Goal: Use online tool/utility: Utilize a website feature to perform a specific function

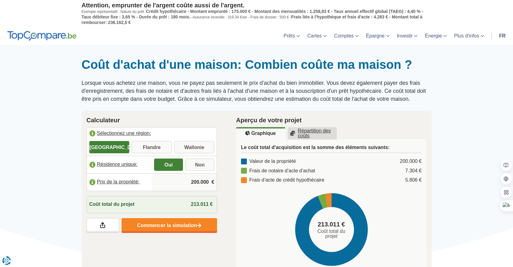
click at [196, 146] on input "Wallonie" at bounding box center [194, 147] width 40 height 11
radio input "true"
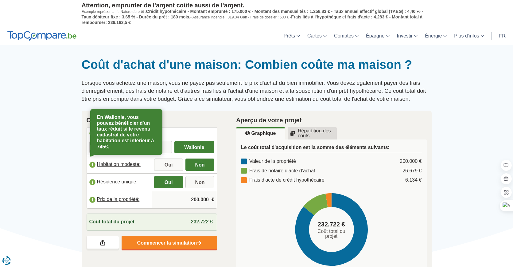
click at [94, 163] on label "Habitation modeste:" at bounding box center [119, 165] width 65 height 14
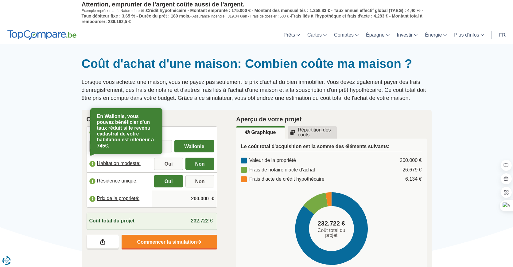
scroll to position [1, 0]
click at [221, 165] on div "Calculateur Sélectionnez une région: [GEOGRAPHIC_DATA] [GEOGRAPHIC_DATA] [GEOGR…" at bounding box center [152, 181] width 150 height 145
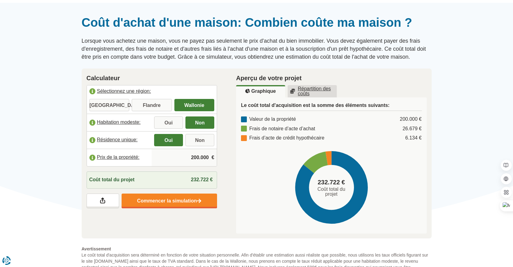
scroll to position [43, 0]
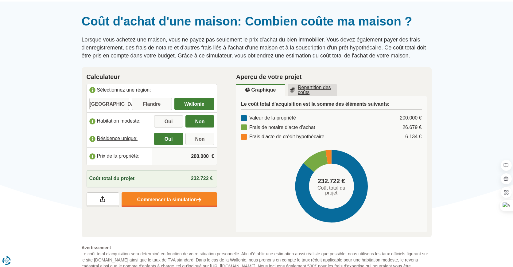
drag, startPoint x: 191, startPoint y: 159, endPoint x: 199, endPoint y: 155, distance: 9.5
click at [199, 155] on input "200.000" at bounding box center [184, 156] width 60 height 17
click at [205, 157] on input "200.000" at bounding box center [184, 156] width 60 height 17
click at [207, 157] on input "200.000" at bounding box center [184, 156] width 60 height 17
drag, startPoint x: 209, startPoint y: 157, endPoint x: 176, endPoint y: 157, distance: 32.8
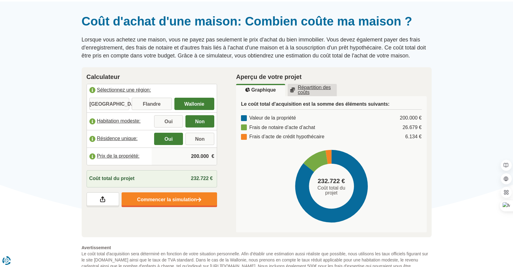
click at [176, 157] on input "200.000" at bounding box center [184, 156] width 60 height 17
click at [171, 160] on input "350.000" at bounding box center [184, 156] width 60 height 17
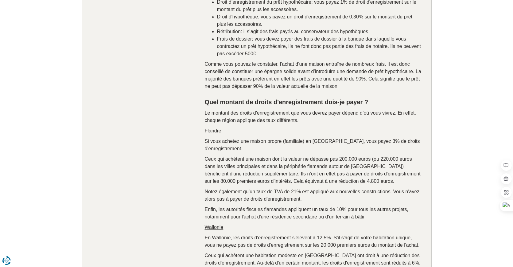
scroll to position [639, 0]
type input "350.000"
